Goal: Transaction & Acquisition: Purchase product/service

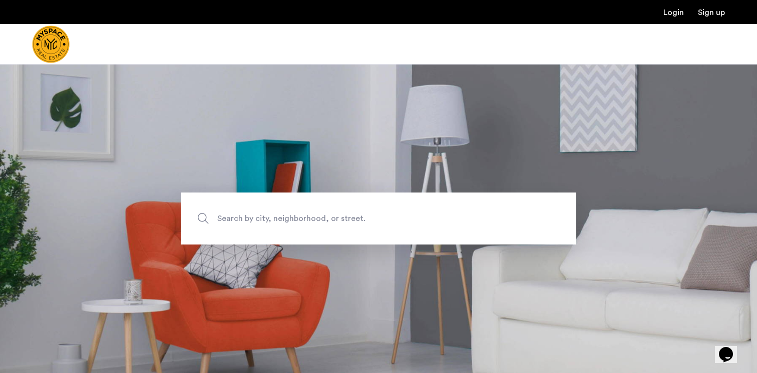
click at [429, 245] on section "Search by city, neighborhood, or street." at bounding box center [378, 218] width 757 height 309
click at [420, 217] on span "Search by city, neighborhood, or street." at bounding box center [355, 219] width 276 height 14
click at [420, 217] on input "Search by city, neighborhood, or street." at bounding box center [378, 219] width 395 height 52
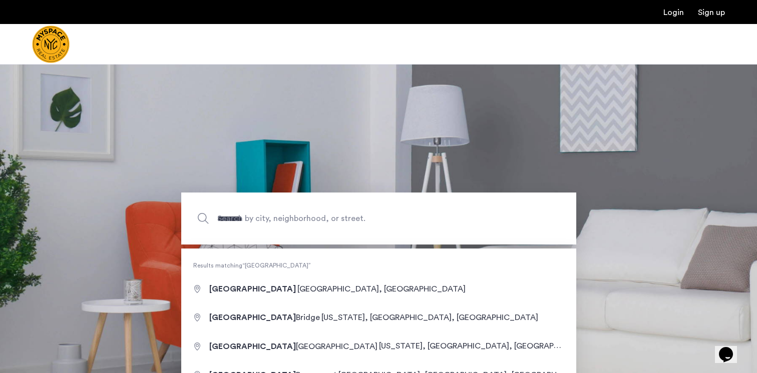
type input "**********"
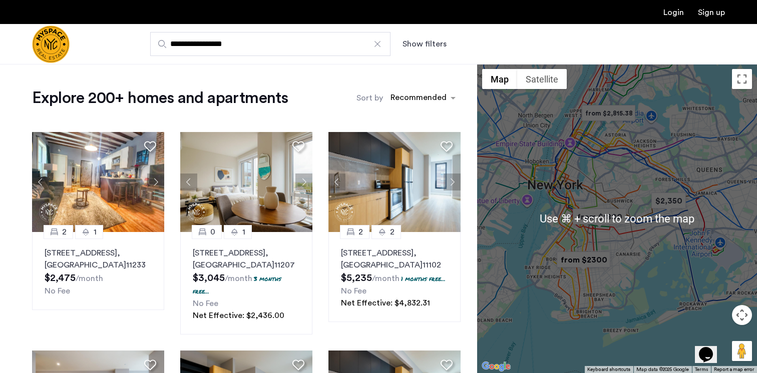
click at [596, 234] on div at bounding box center [617, 218] width 280 height 309
click at [596, 235] on div at bounding box center [617, 218] width 280 height 309
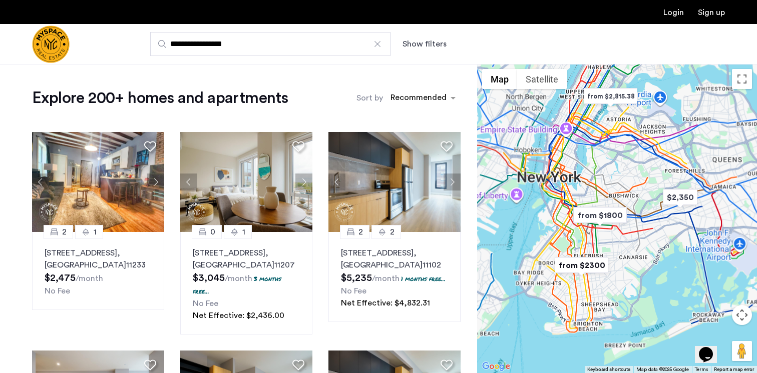
click at [596, 235] on div at bounding box center [617, 218] width 280 height 309
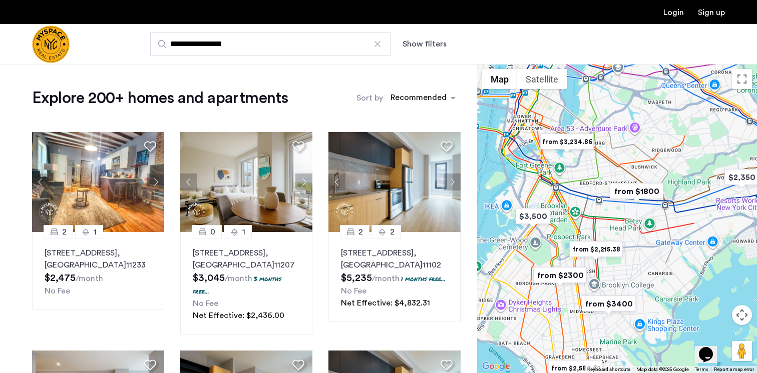
click at [597, 224] on div at bounding box center [617, 218] width 280 height 309
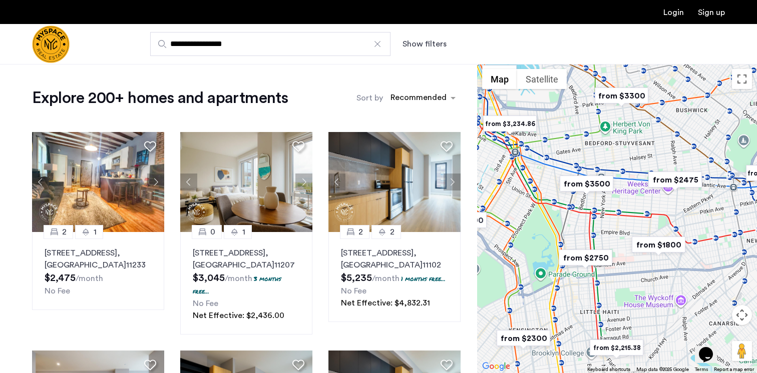
click at [597, 232] on div at bounding box center [617, 218] width 280 height 309
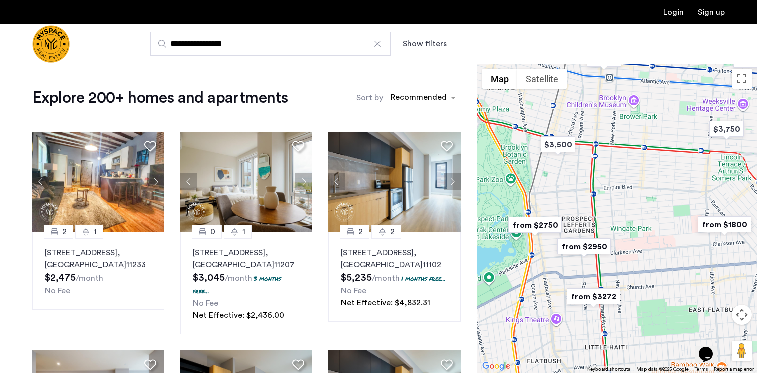
drag, startPoint x: 578, startPoint y: 262, endPoint x: 584, endPoint y: 209, distance: 53.4
click at [584, 209] on div at bounding box center [617, 218] width 280 height 309
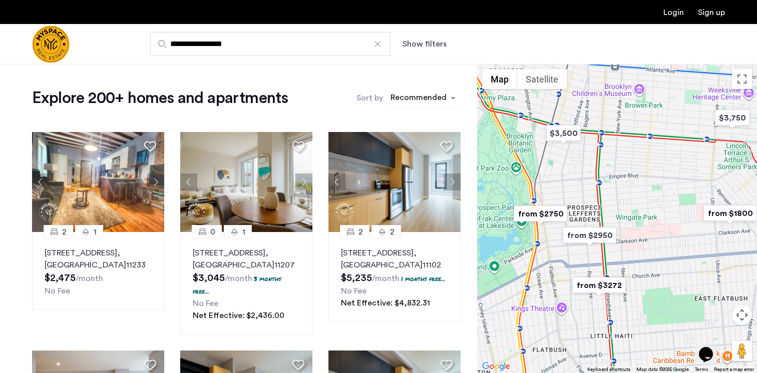
click at [408, 97] on div "sort-apartment" at bounding box center [418, 100] width 59 height 14
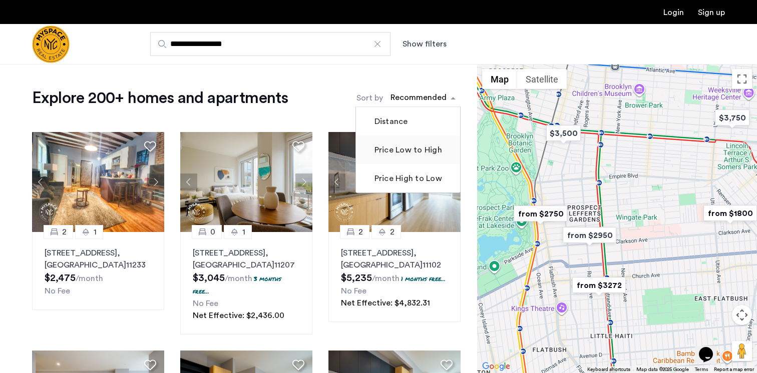
click at [412, 151] on label "Price Low to High" at bounding box center [407, 150] width 70 height 12
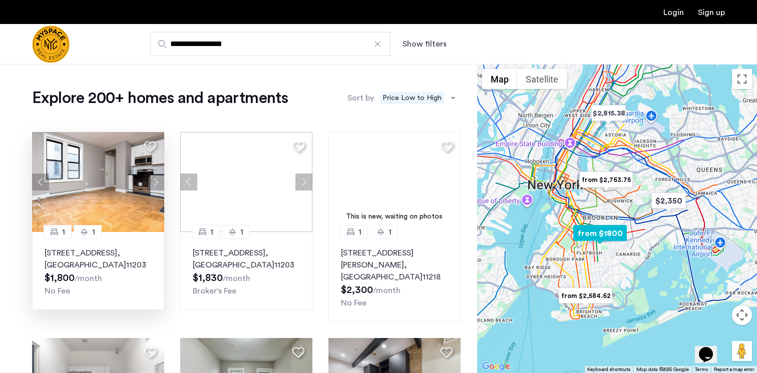
click at [161, 184] on button "Next apartment" at bounding box center [155, 182] width 17 height 17
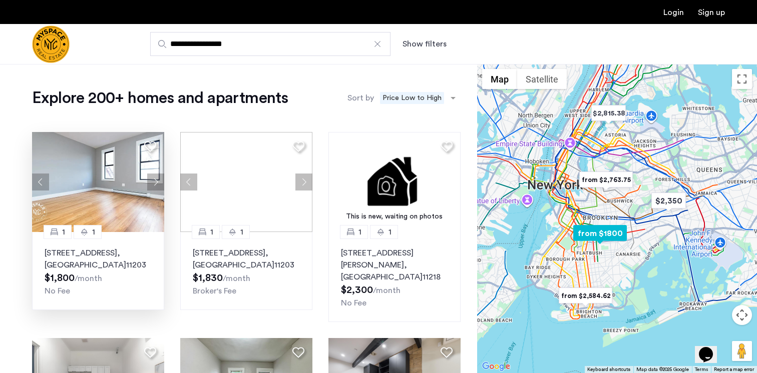
click at [161, 184] on button "Next apartment" at bounding box center [155, 182] width 17 height 17
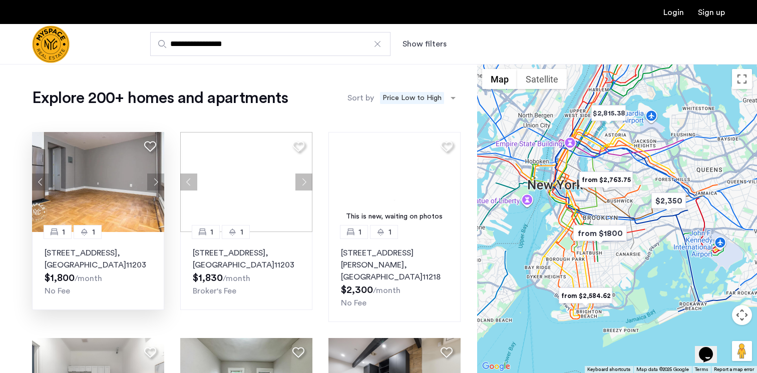
click at [596, 254] on div at bounding box center [617, 218] width 280 height 309
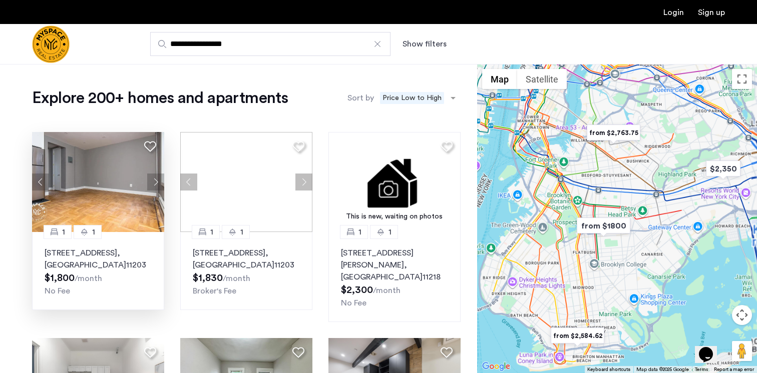
click at [596, 254] on div at bounding box center [617, 218] width 280 height 309
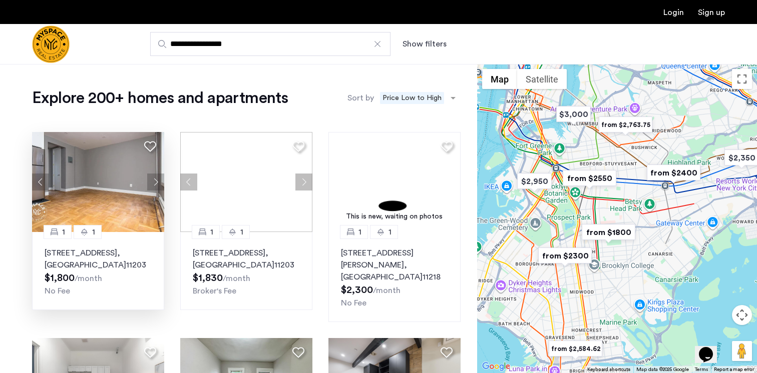
click at [596, 254] on img "from $2300" at bounding box center [565, 256] width 62 height 23
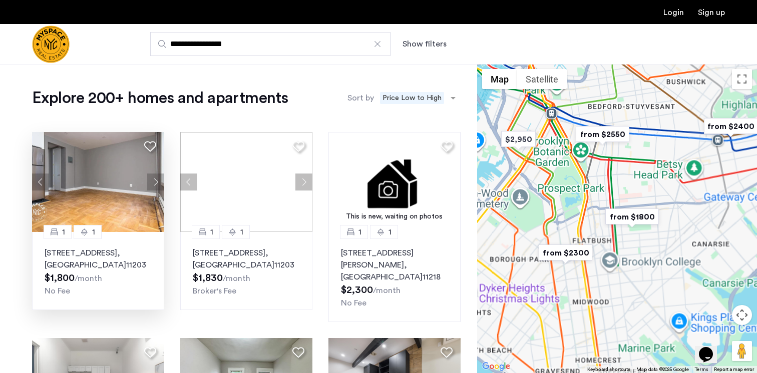
click at [596, 254] on img "from $2300" at bounding box center [565, 253] width 62 height 23
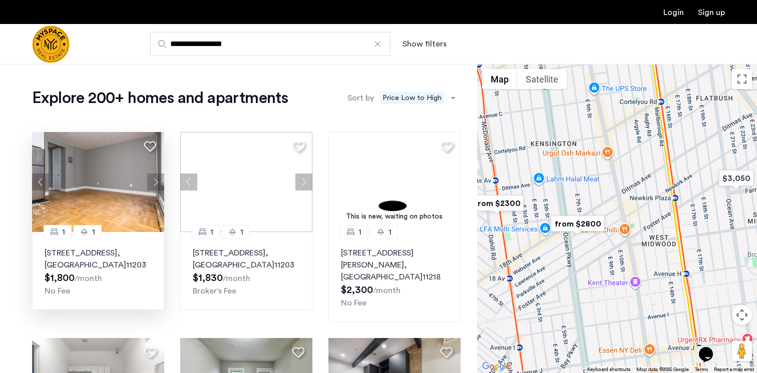
click at [625, 244] on div at bounding box center [617, 218] width 280 height 309
drag, startPoint x: 692, startPoint y: 191, endPoint x: 589, endPoint y: 289, distance: 142.6
click at [590, 289] on div at bounding box center [617, 218] width 280 height 309
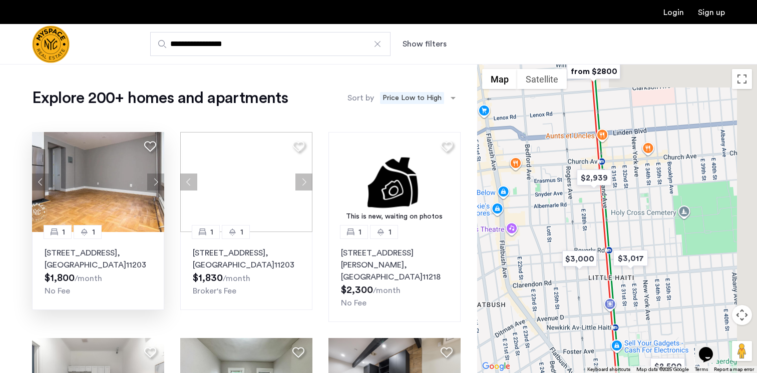
drag, startPoint x: 704, startPoint y: 243, endPoint x: 612, endPoint y: 318, distance: 118.8
click at [612, 319] on div at bounding box center [617, 218] width 280 height 309
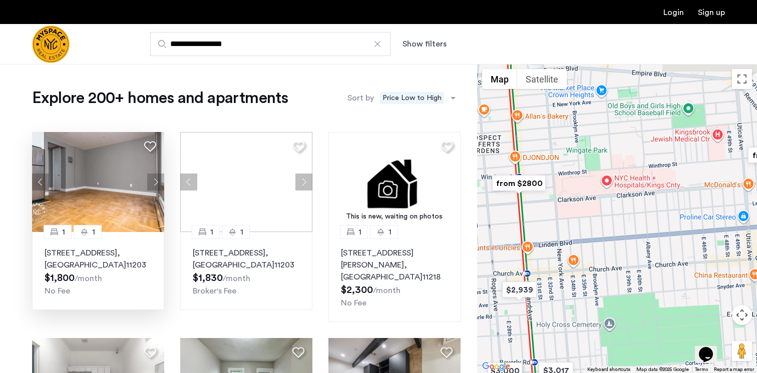
drag, startPoint x: 684, startPoint y: 186, endPoint x: 612, endPoint y: 301, distance: 135.4
click at [613, 300] on div at bounding box center [617, 218] width 280 height 309
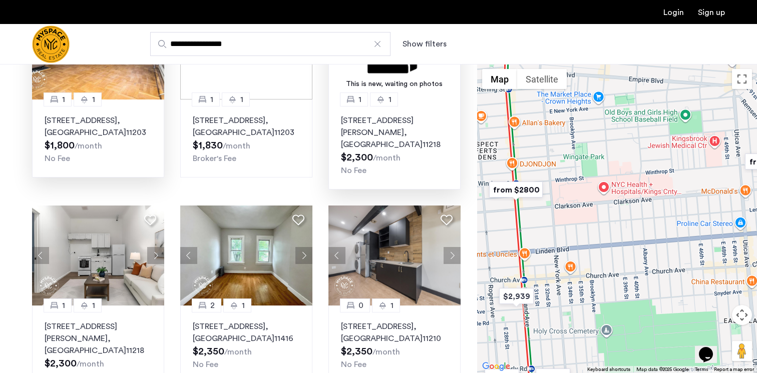
scroll to position [90, 0]
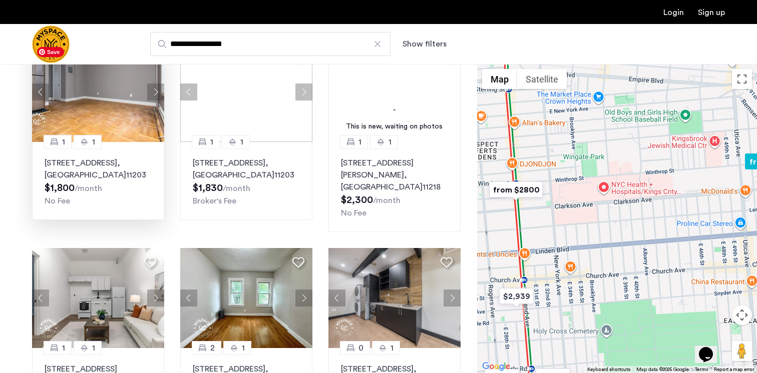
click at [89, 116] on img at bounding box center [98, 92] width 132 height 100
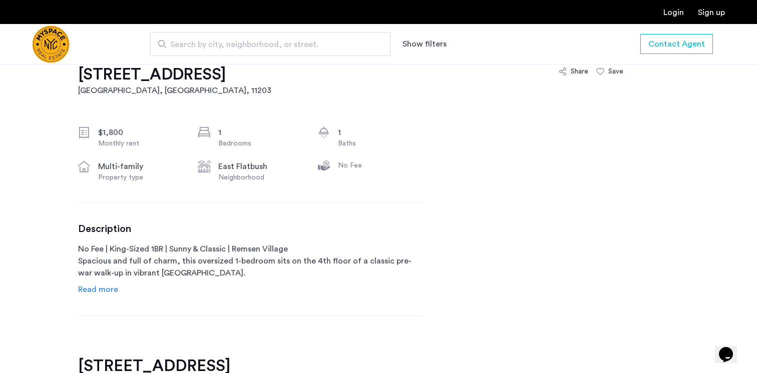
scroll to position [360, 0]
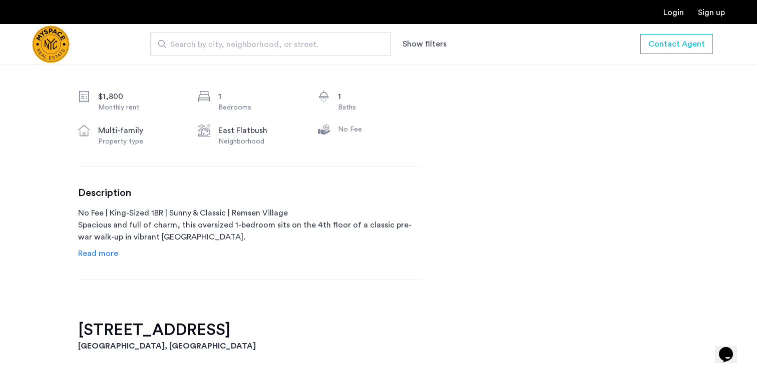
click at [103, 253] on span "Read more" at bounding box center [98, 254] width 40 height 8
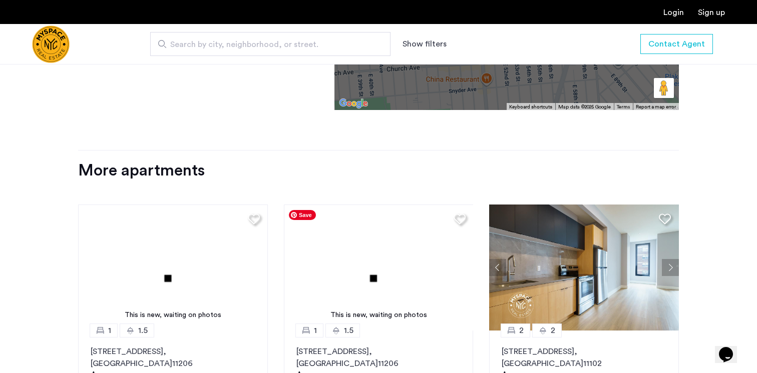
scroll to position [1098, 0]
